Goal: Transaction & Acquisition: Purchase product/service

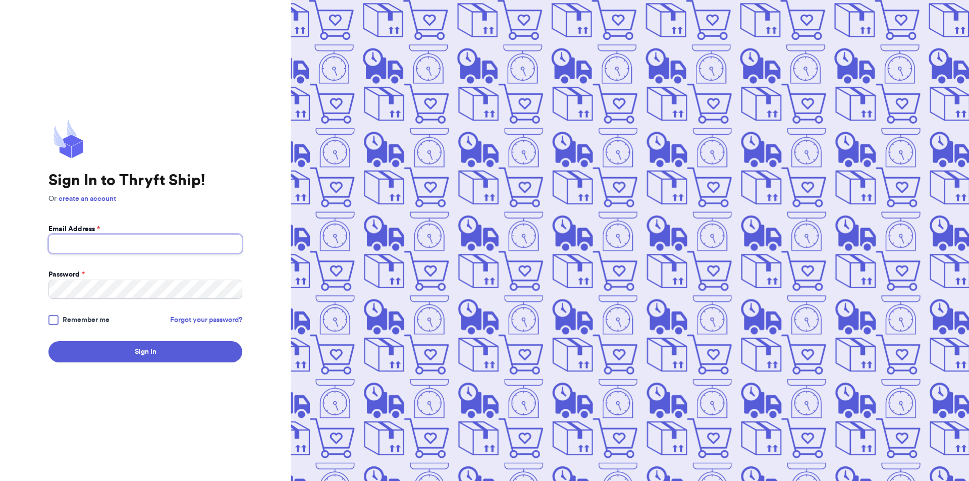
click at [125, 248] on input "Email Address *" at bounding box center [145, 243] width 194 height 19
click at [79, 243] on input "Email Address *" at bounding box center [145, 243] width 194 height 19
type input "[EMAIL_ADDRESS][DOMAIN_NAME]"
click at [48, 341] on button "Sign In" at bounding box center [145, 351] width 194 height 21
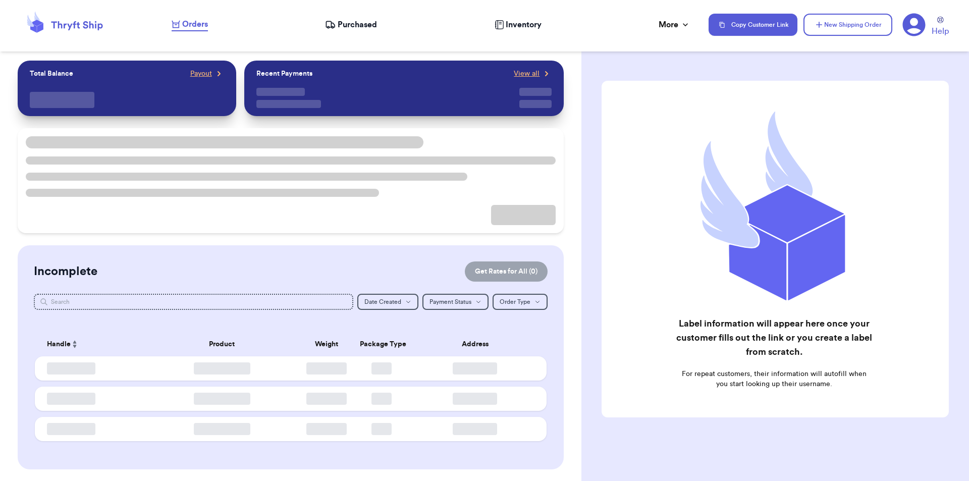
checkbox input "false"
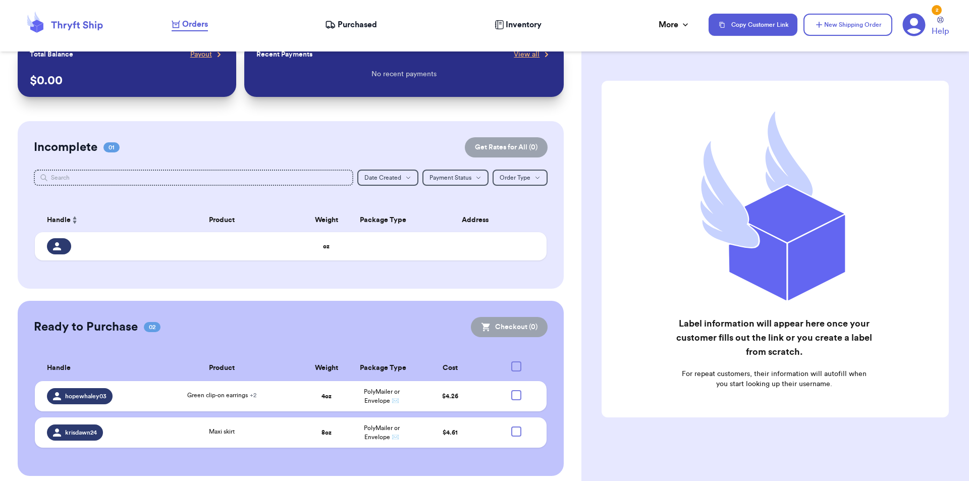
scroll to position [26, 0]
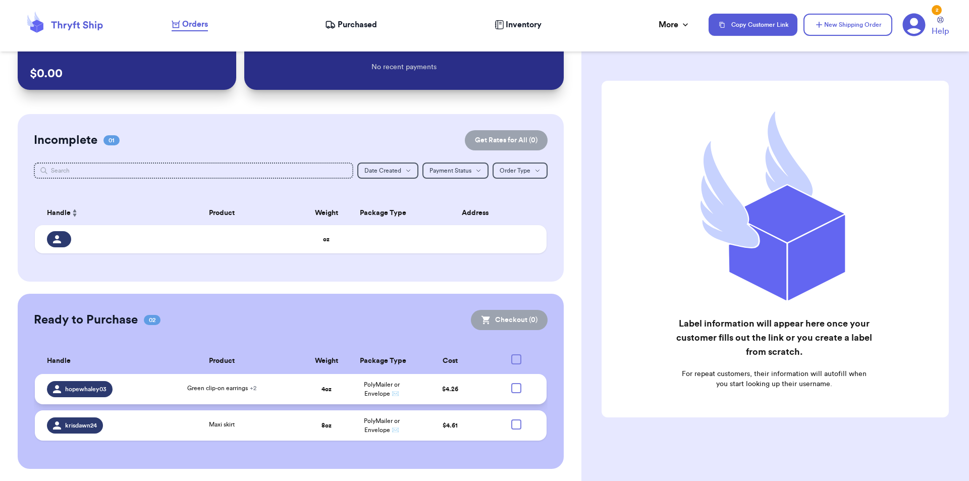
click at [515, 388] on td at bounding box center [518, 389] width 55 height 30
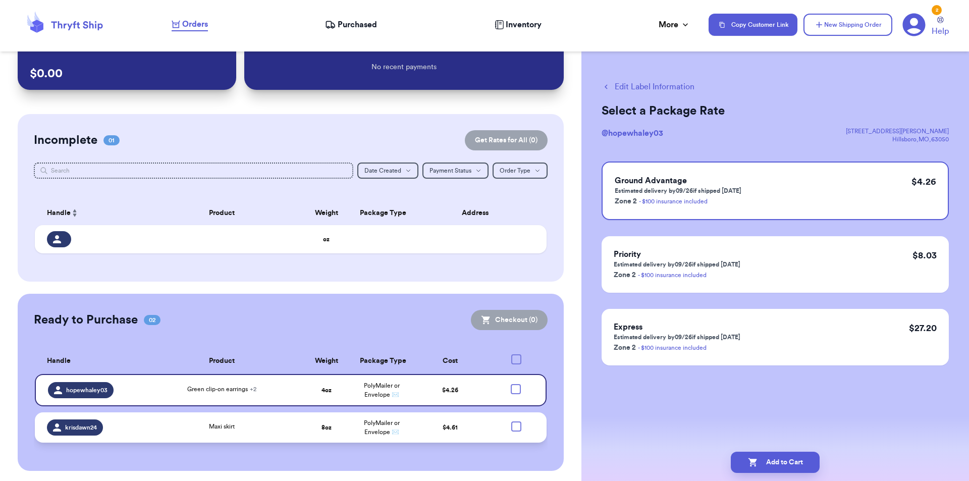
click at [511, 425] on div at bounding box center [516, 426] width 10 height 10
click at [516, 421] on input "checkbox" at bounding box center [516, 421] width 1 height 1
checkbox input "true"
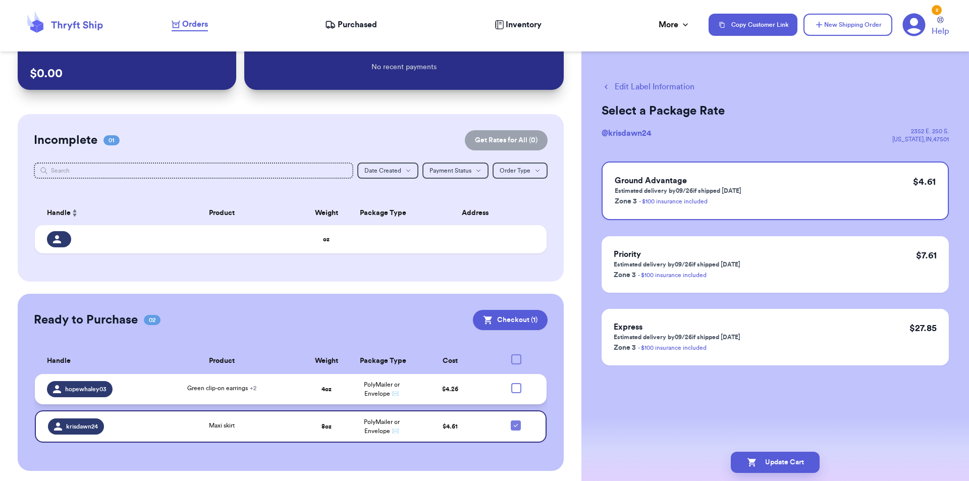
click at [511, 389] on div at bounding box center [516, 388] width 10 height 10
click at [516, 383] on input "checkbox" at bounding box center [516, 382] width 1 height 1
checkbox input "true"
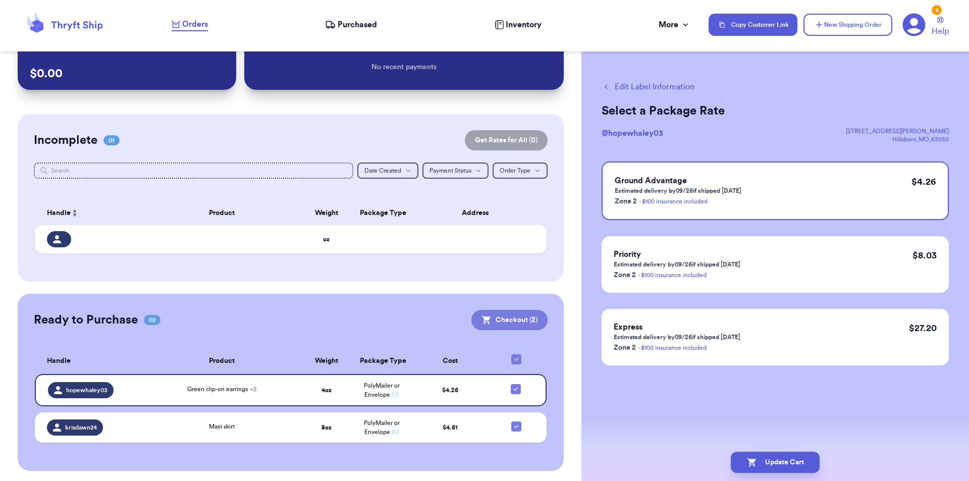
click at [522, 320] on button "Checkout ( 2 )" at bounding box center [509, 320] width 76 height 20
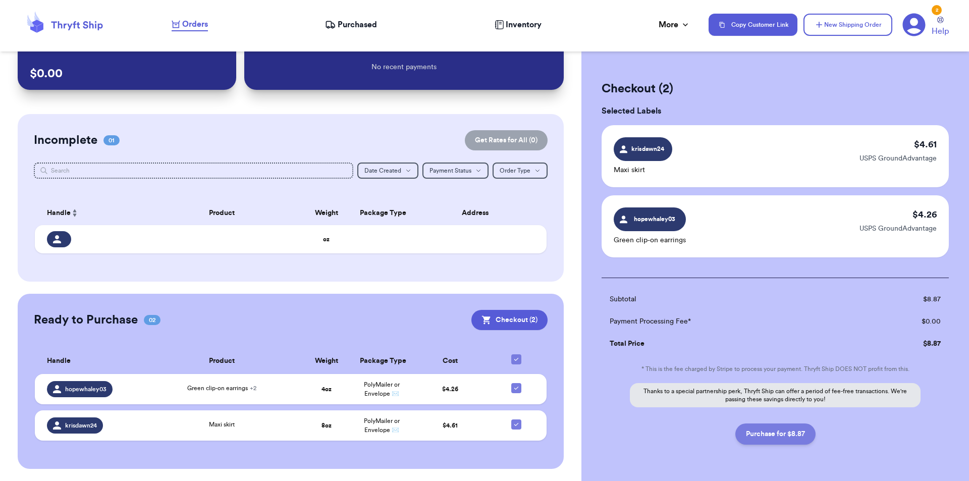
click at [763, 437] on button "Purchase for $8.87" at bounding box center [775, 433] width 80 height 21
checkbox input "false"
checkbox input "true"
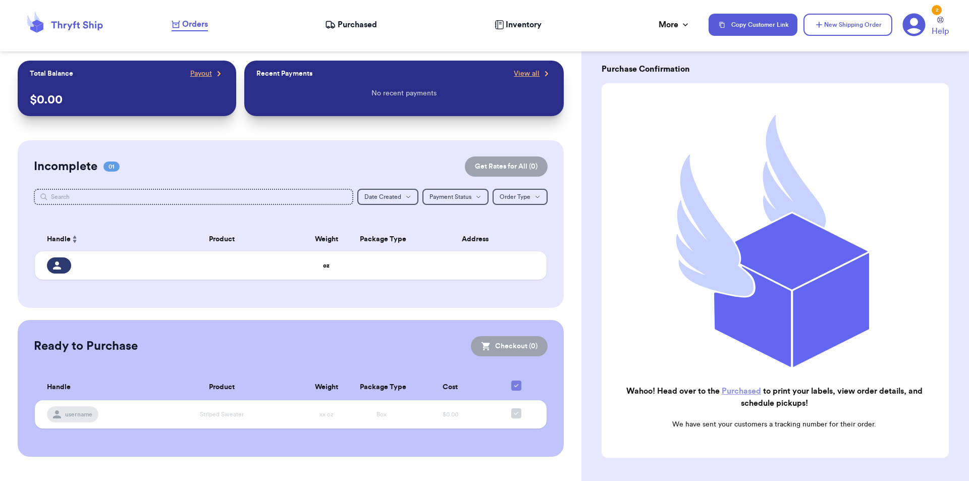
scroll to position [83, 0]
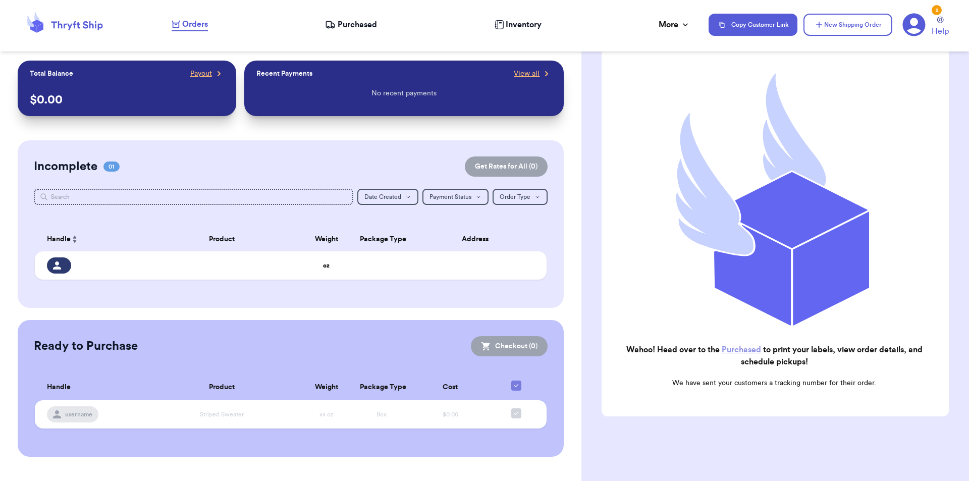
click at [730, 346] on link "Purchased" at bounding box center [741, 350] width 39 height 8
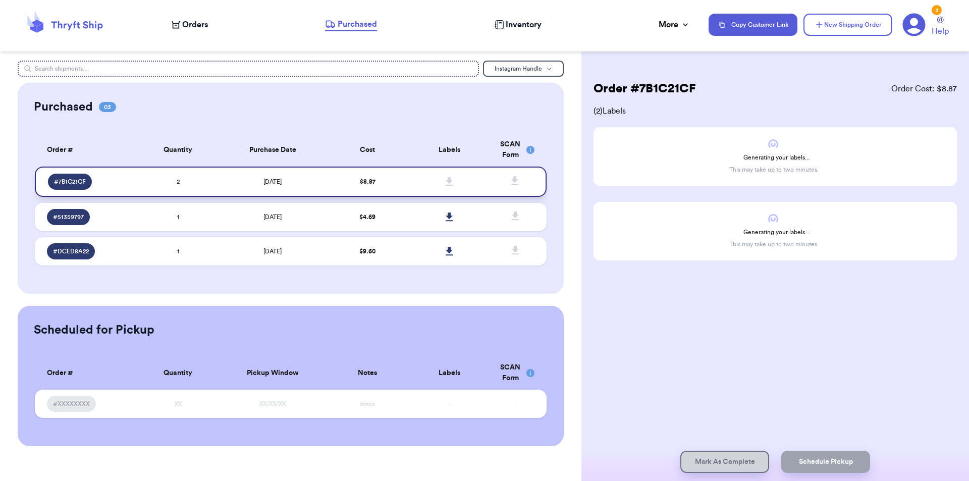
click at [449, 183] on icon at bounding box center [449, 181] width 7 height 9
click at [450, 180] on icon at bounding box center [449, 181] width 7 height 9
click at [368, 174] on td "$ 8.87" at bounding box center [367, 182] width 82 height 30
click at [77, 182] on span "# 7B1C21CF" at bounding box center [70, 182] width 32 height 8
click at [450, 178] on icon at bounding box center [449, 181] width 7 height 9
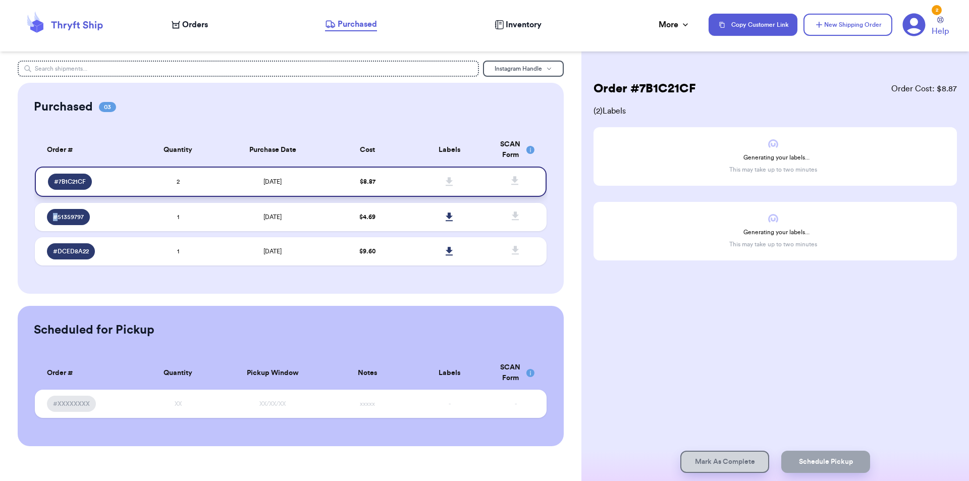
click at [450, 178] on icon at bounding box center [449, 181] width 7 height 9
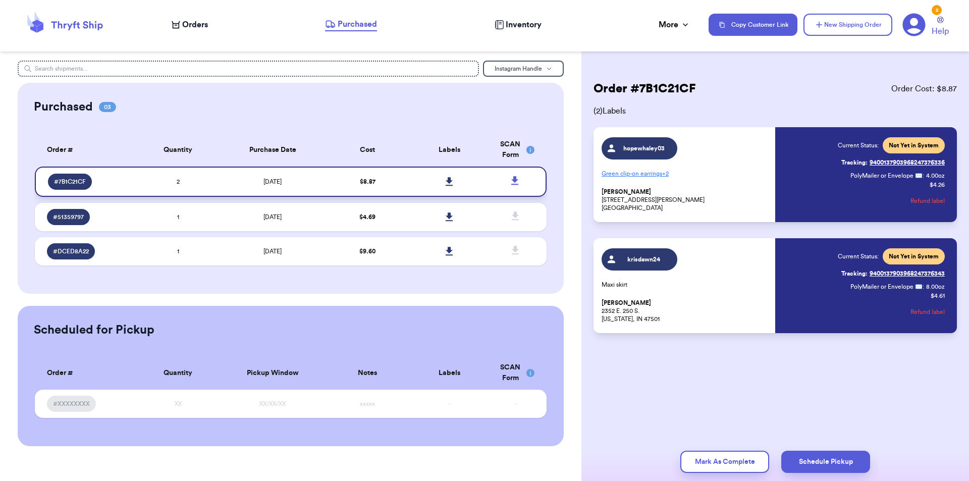
click at [731, 209] on p "[PERSON_NAME] [STREET_ADDRESS][PERSON_NAME]" at bounding box center [685, 200] width 168 height 24
click at [897, 273] on link "Tracking: 9400137903968247376343" at bounding box center [892, 273] width 103 height 16
click at [448, 182] on icon at bounding box center [449, 181] width 7 height 9
